Goal: Information Seeking & Learning: Learn about a topic

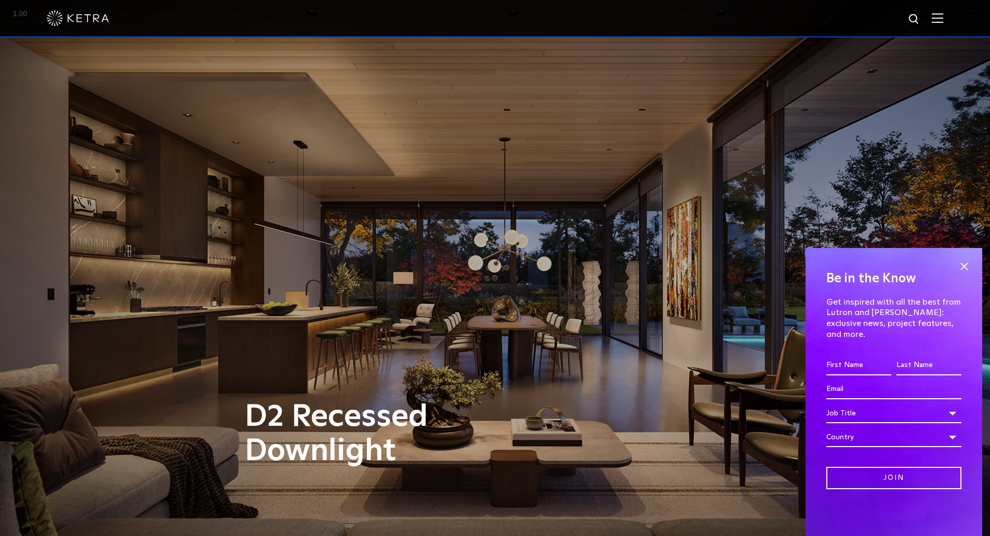
drag, startPoint x: 550, startPoint y: 326, endPoint x: 552, endPoint y: 48, distance: 278.0
click at [943, 21] on img at bounding box center [937, 18] width 11 height 10
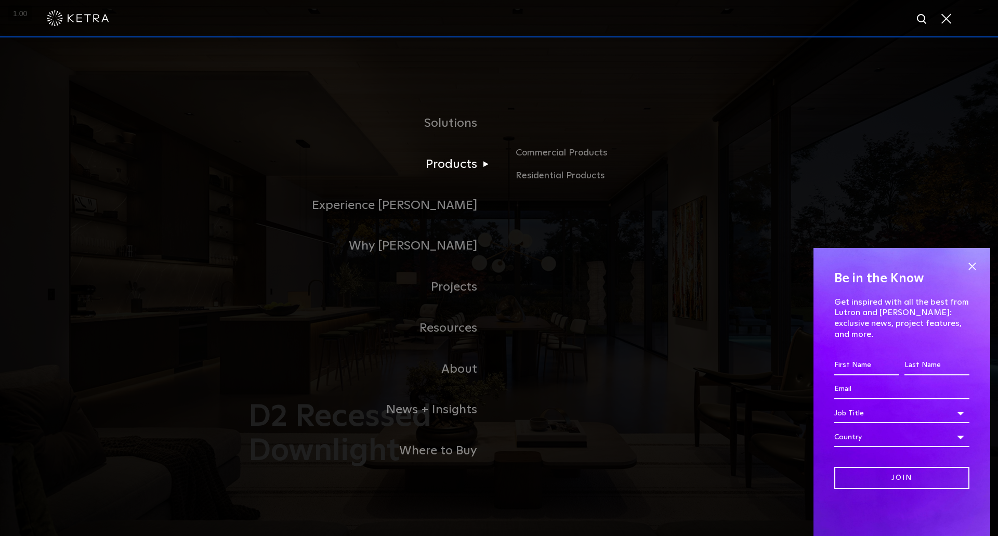
click at [461, 170] on link "Products" at bounding box center [369, 164] width 260 height 41
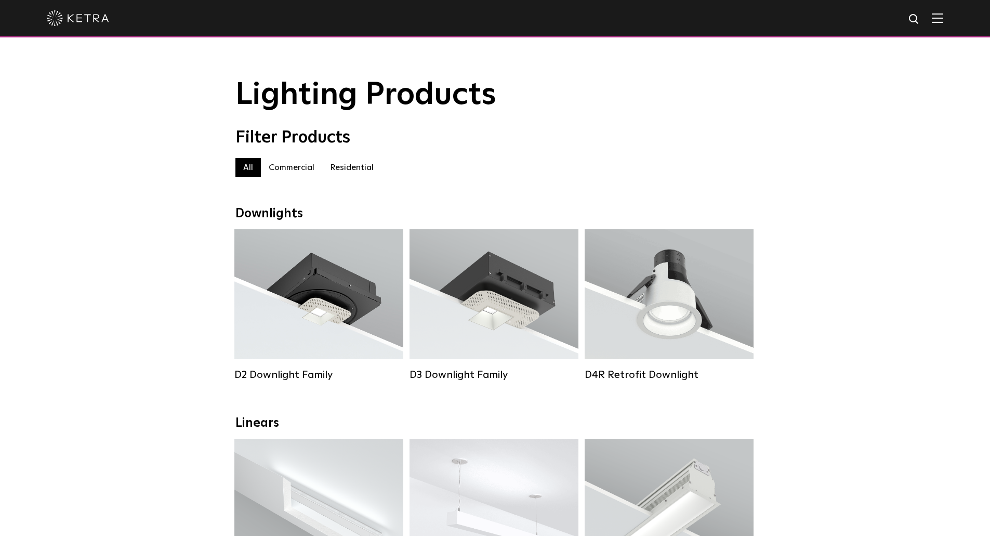
click at [300, 177] on label "Commercial" at bounding box center [291, 167] width 61 height 19
click at [352, 164] on label "Residential" at bounding box center [351, 167] width 59 height 19
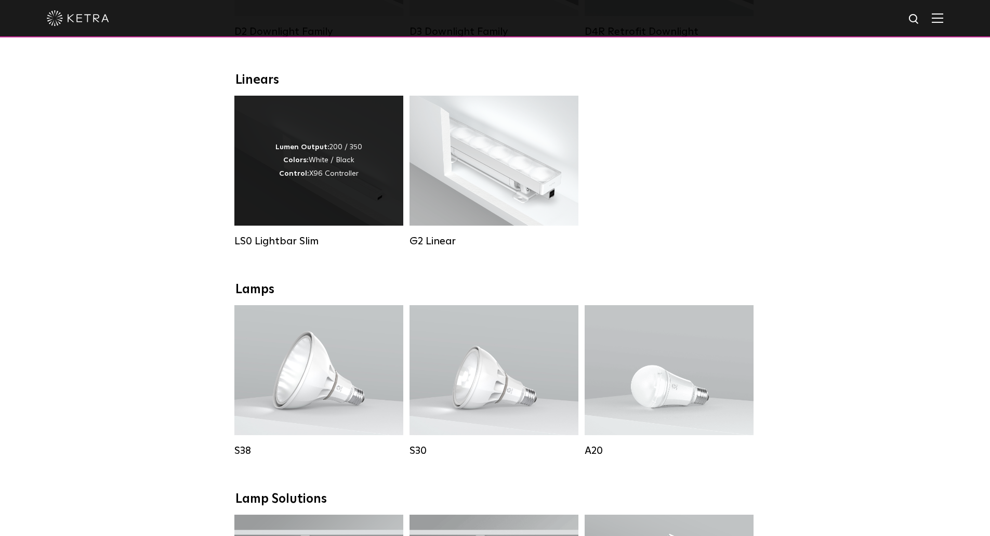
scroll to position [468, 0]
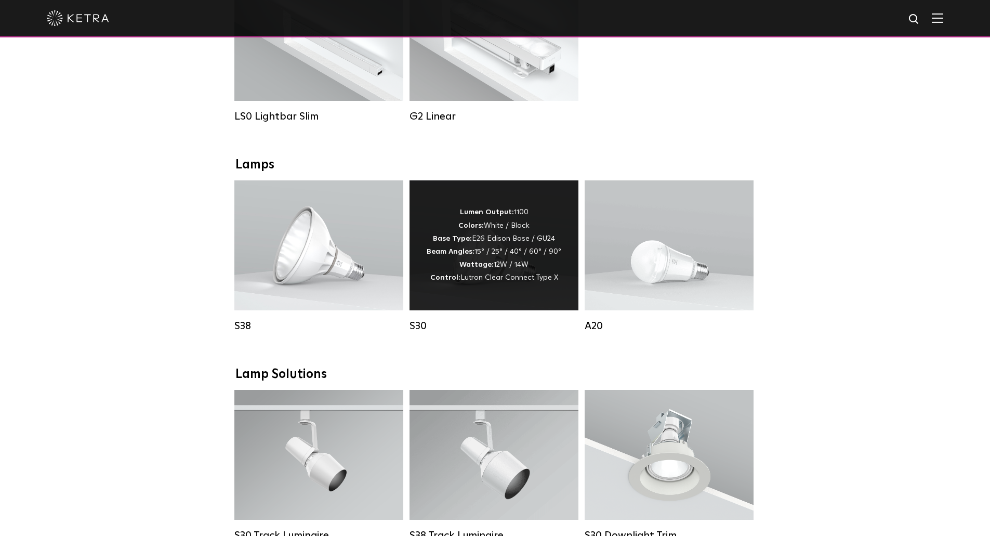
click at [526, 215] on div "Lumen Output: 1100 Colors: White / Black Base Type: E26 Edison Base / GU24 Beam…" at bounding box center [493, 245] width 169 height 130
